Goal: Use online tool/utility: Utilize a website feature to perform a specific function

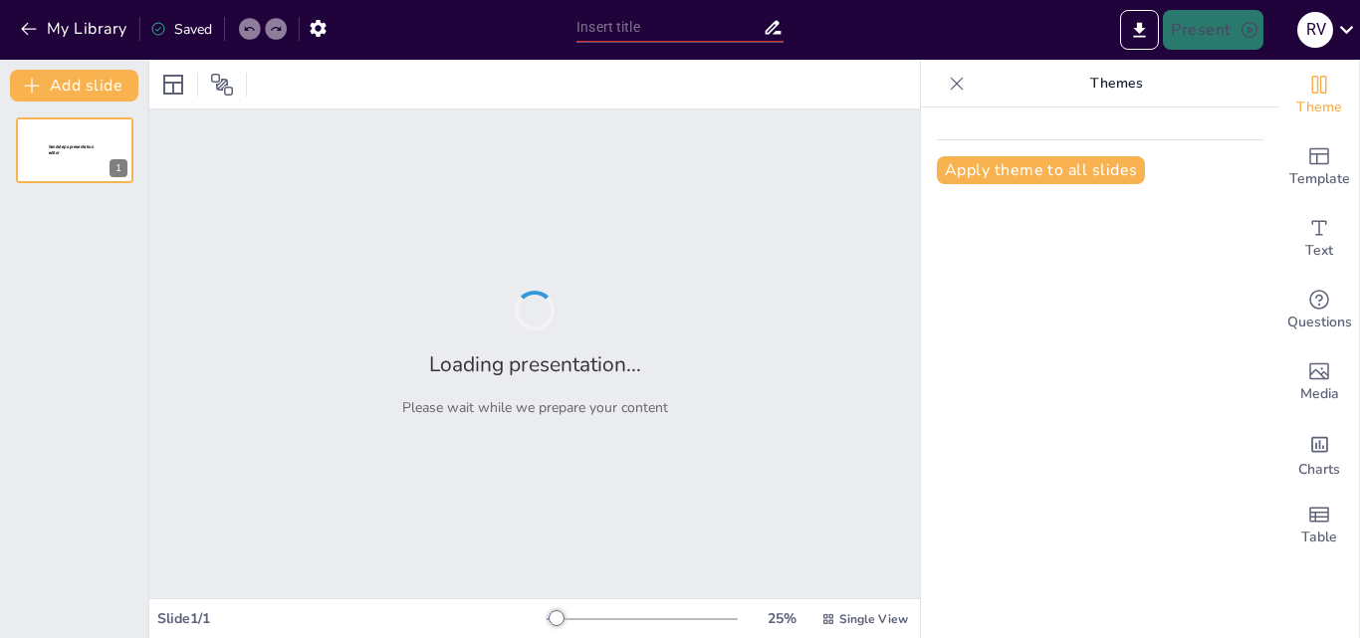
type input "New Sendsteps"
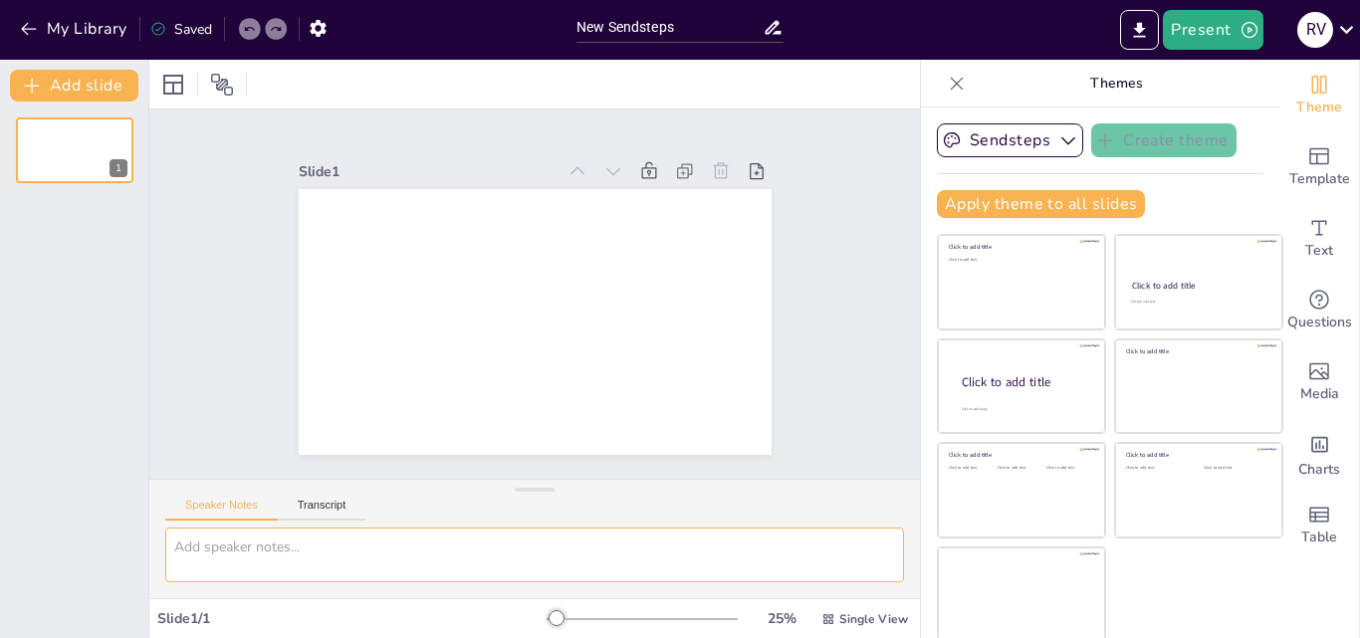
click at [275, 549] on textarea at bounding box center [534, 555] width 739 height 55
type textarea "O"
type textarea "plan estrategico de desarrollo organizacional"
click at [325, 501] on button "Transcript" at bounding box center [322, 510] width 89 height 22
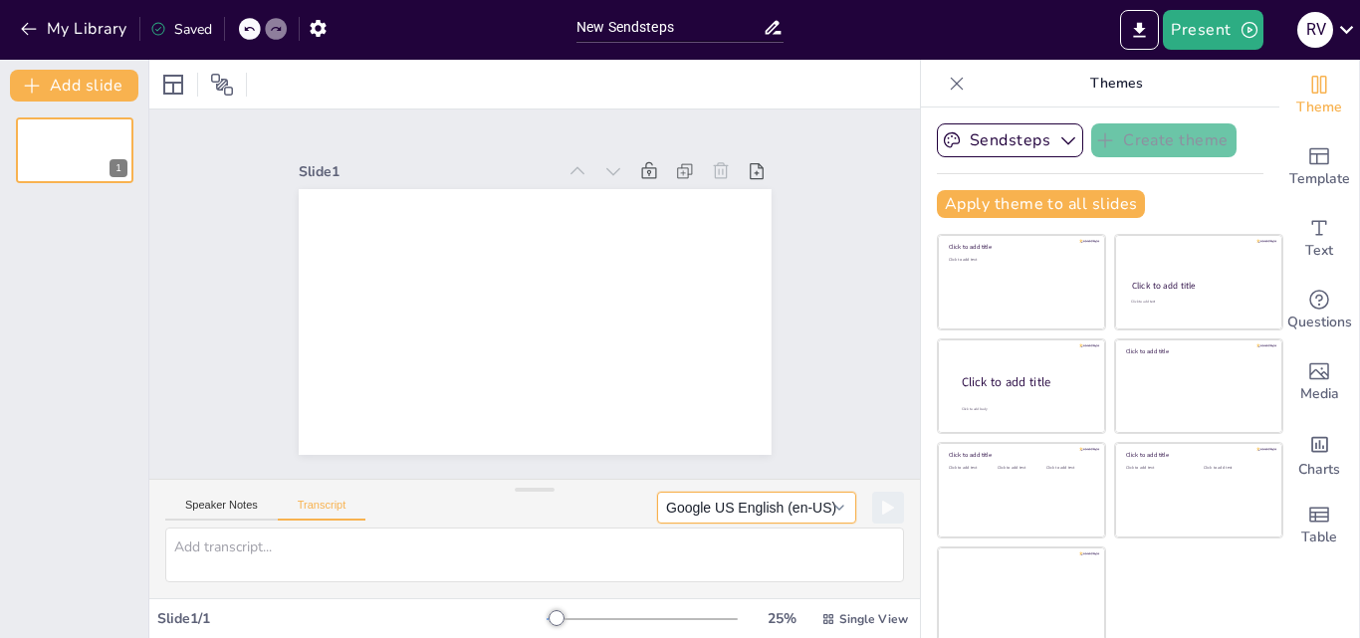
click at [705, 512] on button "Google US English (en-US)" at bounding box center [756, 508] width 199 height 32
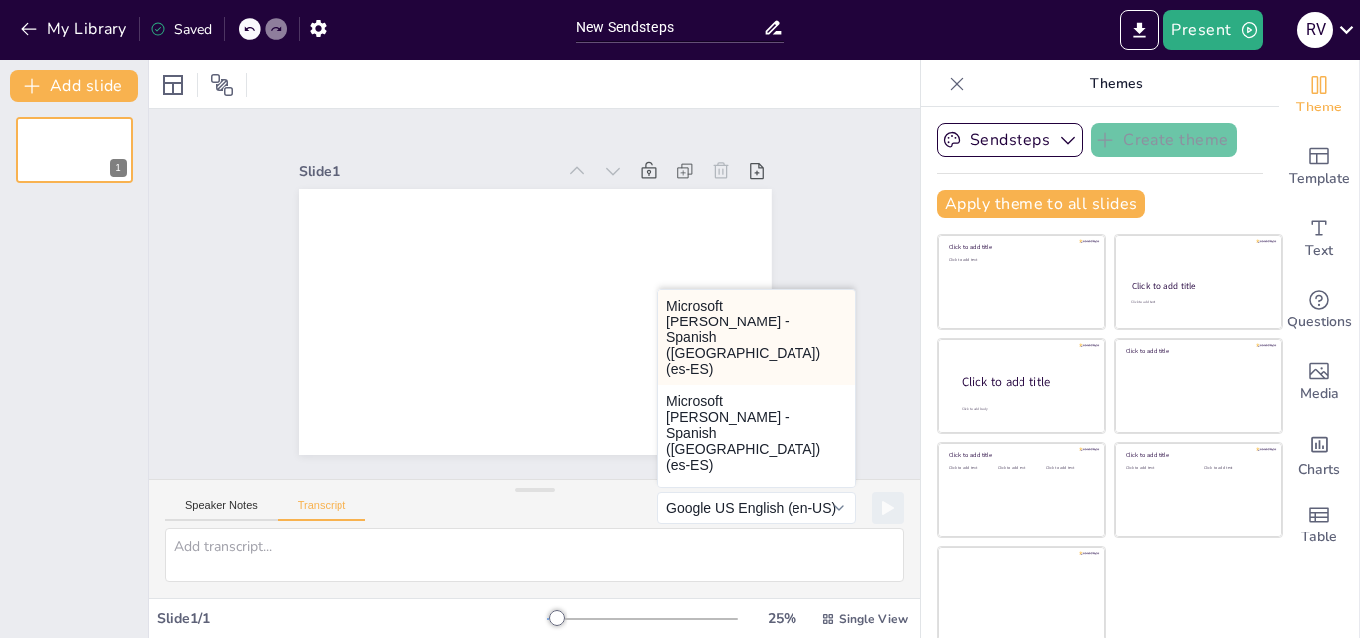
drag, startPoint x: 633, startPoint y: 399, endPoint x: 706, endPoint y: 315, distance: 111.5
click at [706, 315] on div "Microsoft [PERSON_NAME] - Spanish ([GEOGRAPHIC_DATA]) (es-ES) Microsoft [PERSON…" at bounding box center [756, 388] width 199 height 199
click at [706, 316] on button "Microsoft [PERSON_NAME] - Spanish ([GEOGRAPHIC_DATA]) (es-ES)" at bounding box center [756, 338] width 197 height 96
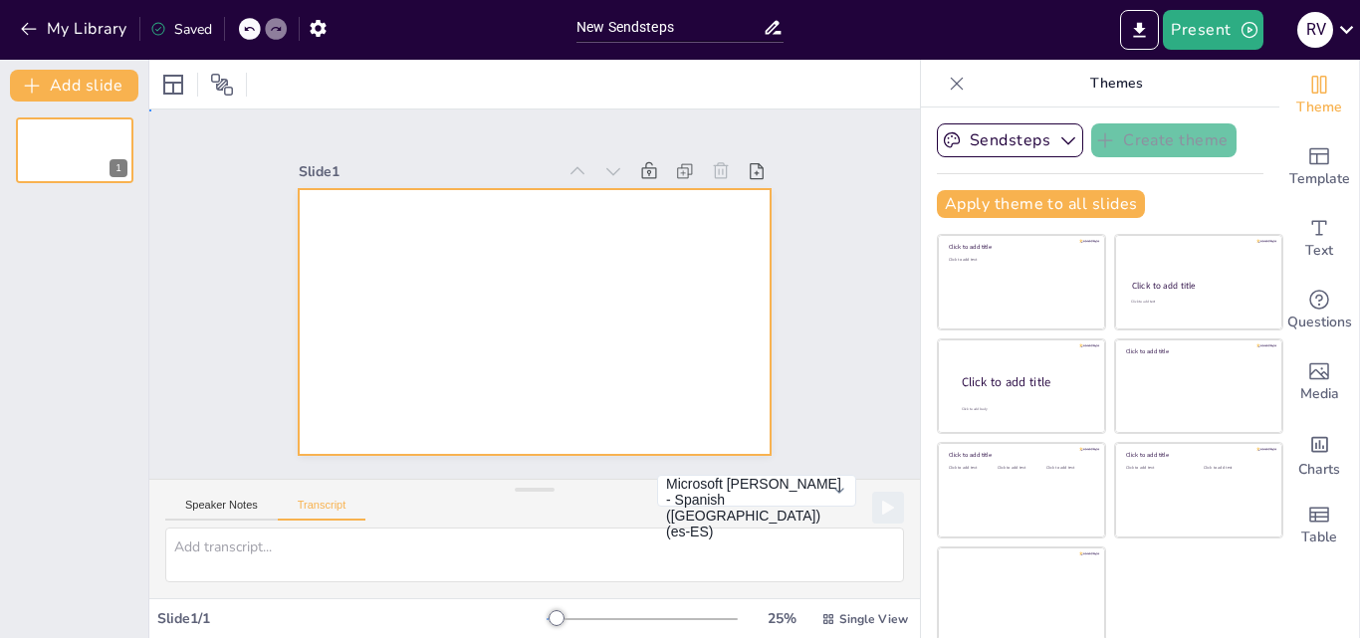
click at [323, 220] on div at bounding box center [535, 322] width 473 height 266
click at [302, 196] on div at bounding box center [535, 322] width 473 height 266
click at [242, 503] on button "Speaker Notes" at bounding box center [221, 510] width 112 height 22
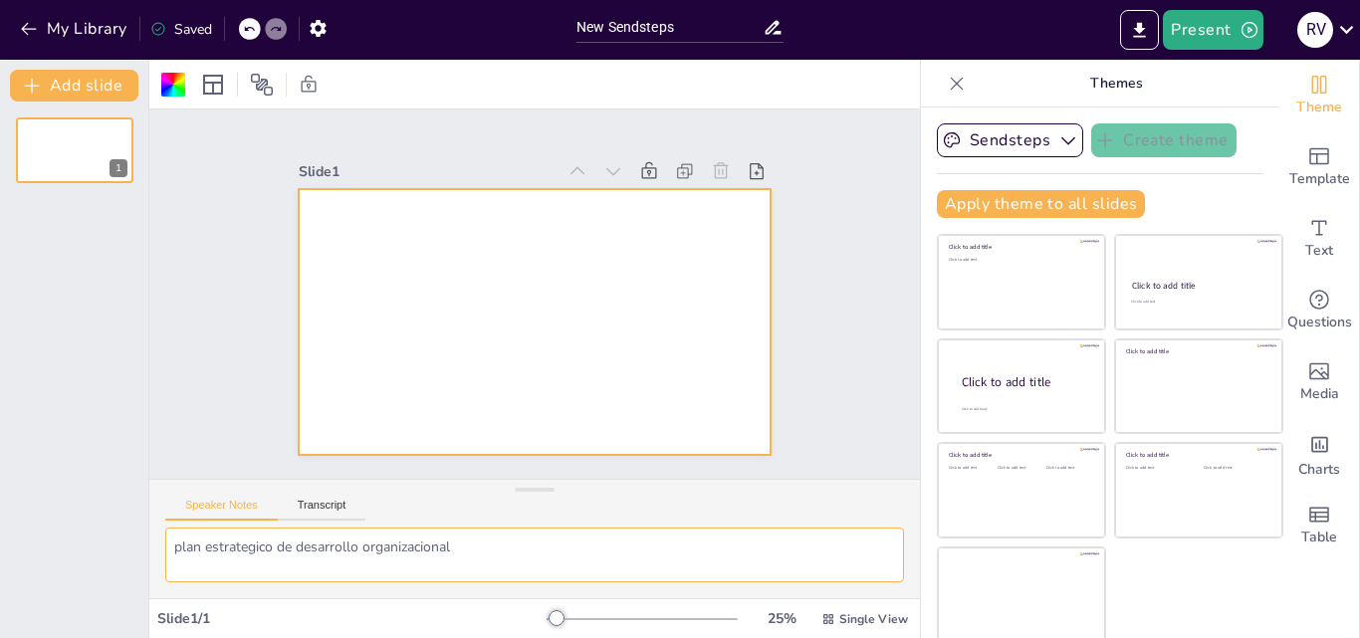
click at [458, 554] on textarea "plan estrategico de desarrollo organizacional" at bounding box center [534, 555] width 739 height 55
type textarea "plan estrategico de desarrollo organizacional"
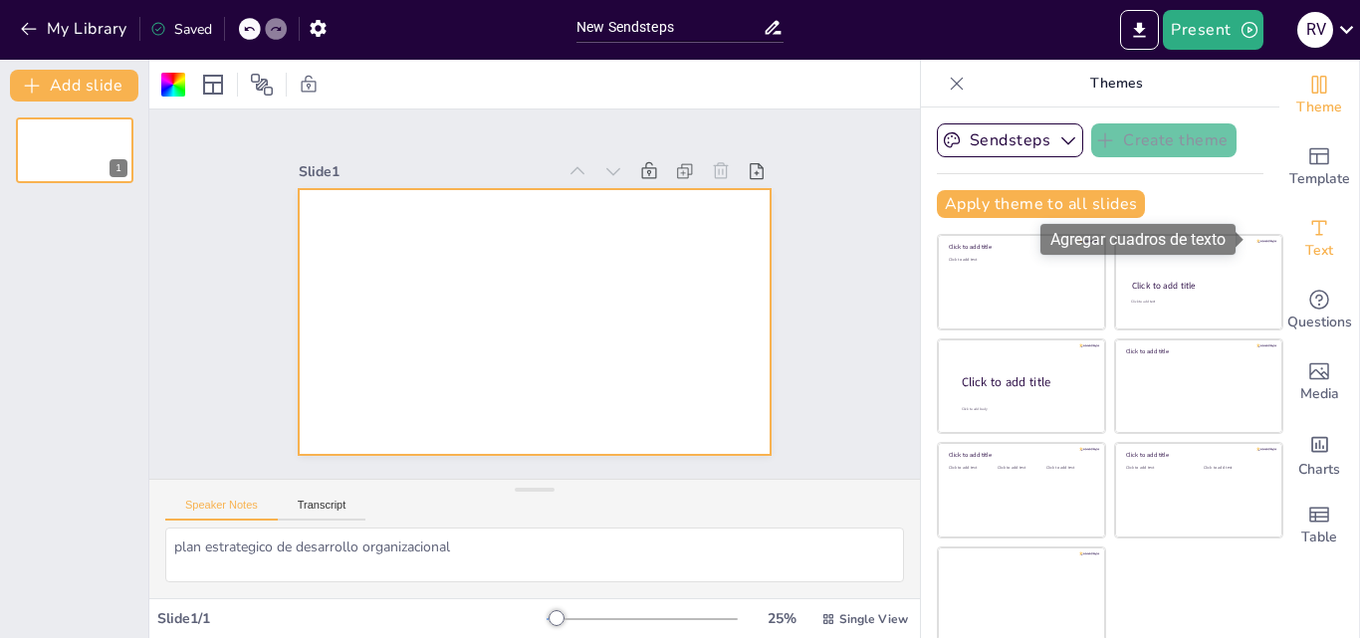
click at [1307, 233] on icon "Add text boxes" at bounding box center [1319, 228] width 24 height 24
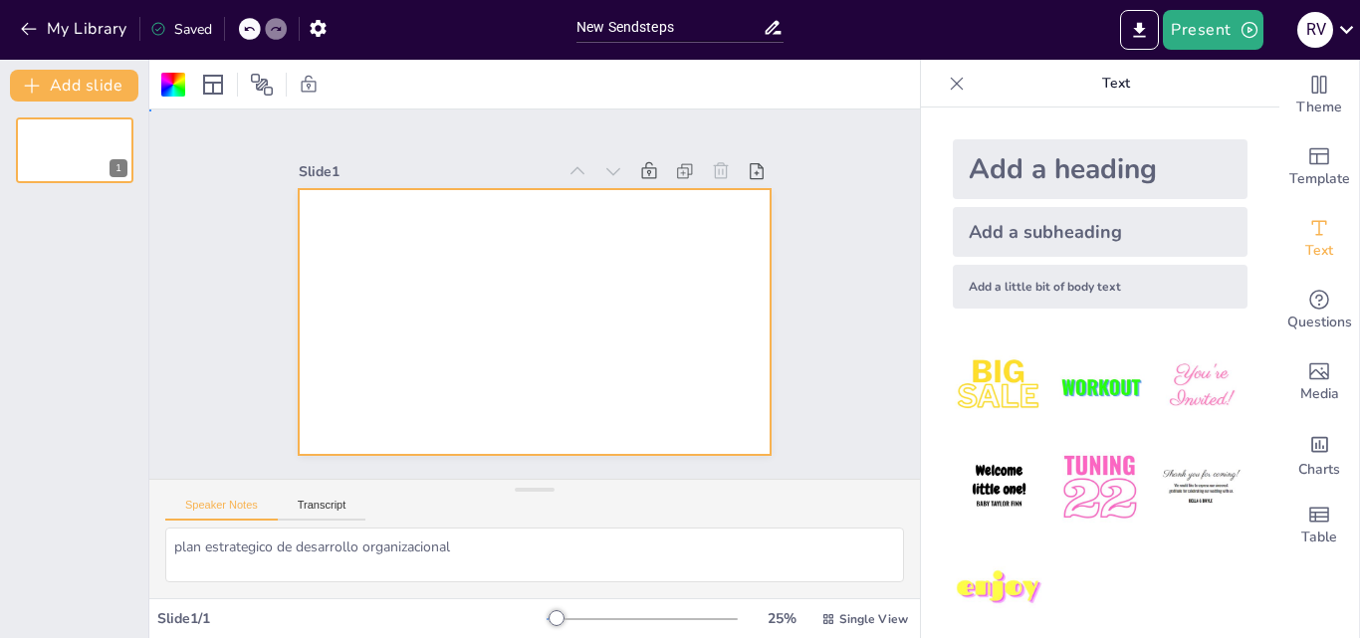
click at [731, 220] on div at bounding box center [535, 322] width 473 height 266
click at [345, 401] on div at bounding box center [535, 322] width 473 height 266
